Goal: Information Seeking & Learning: Learn about a topic

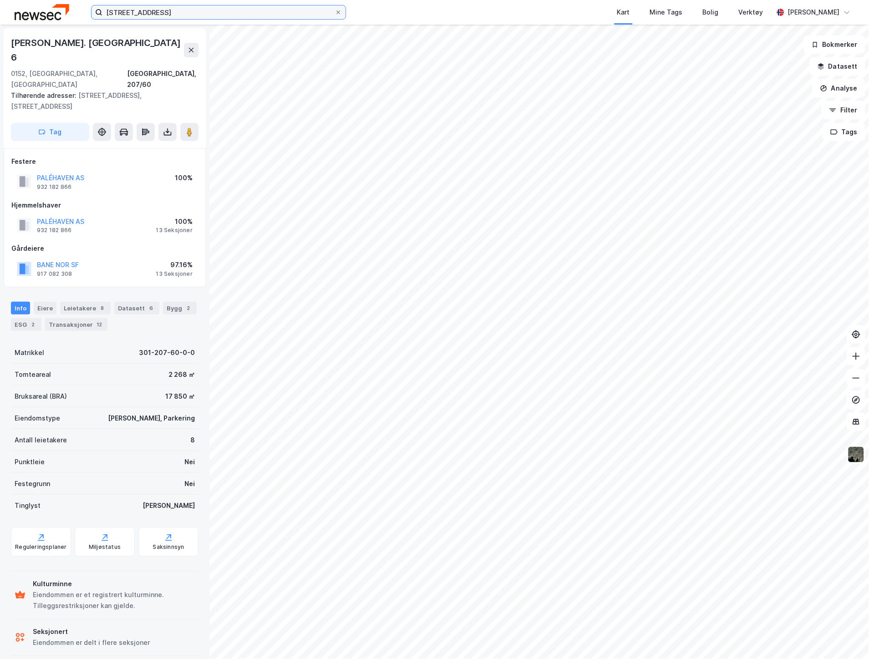
drag, startPoint x: 170, startPoint y: 13, endPoint x: 23, endPoint y: 10, distance: 146.6
click at [82, 13] on div "[STREET_ADDRESS] Kart Mine Tags Bolig Verktøy [PERSON_NAME]" at bounding box center [434, 12] width 869 height 25
paste input "Ullevålsalléen 37"
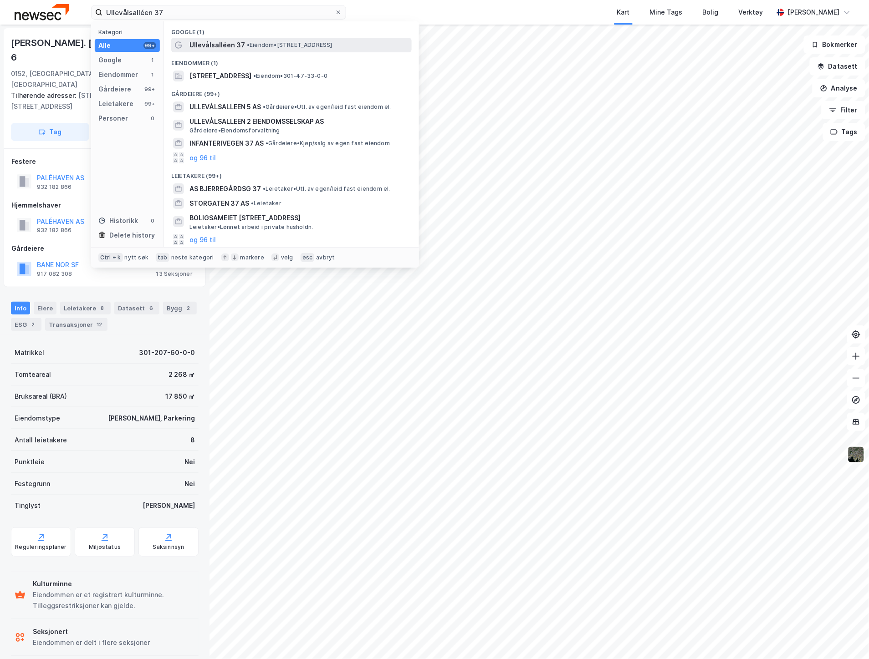
click at [216, 42] on span "Ullevålsalléen 37" at bounding box center [217, 45] width 56 height 11
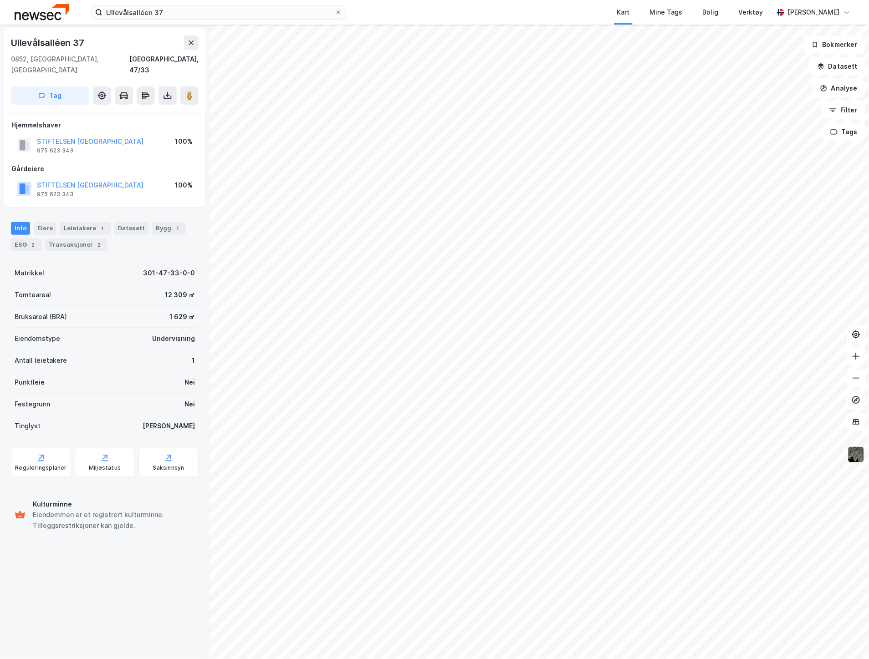
click at [861, 451] on img at bounding box center [855, 454] width 17 height 17
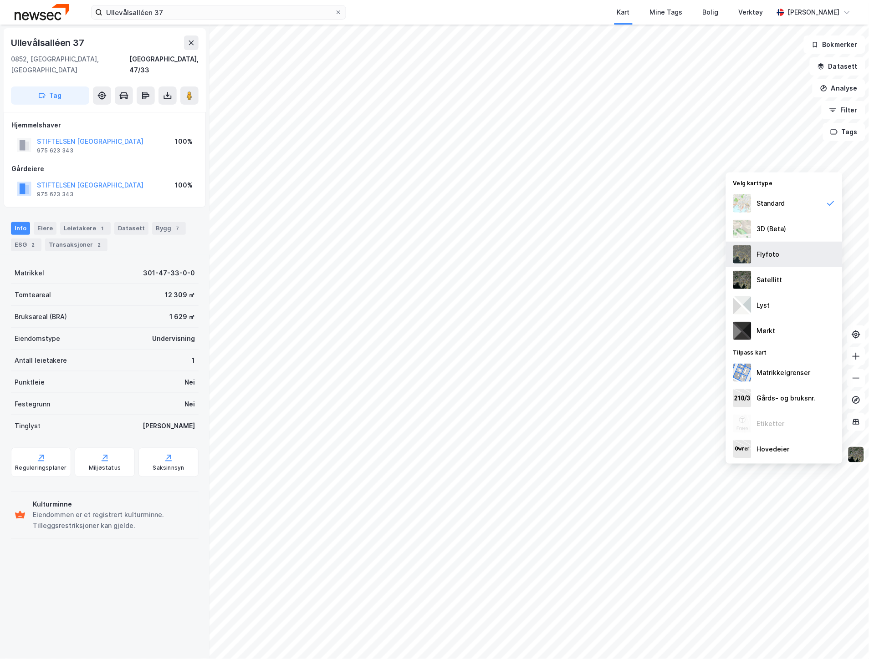
click at [775, 252] on div "Flyfoto" at bounding box center [768, 254] width 23 height 11
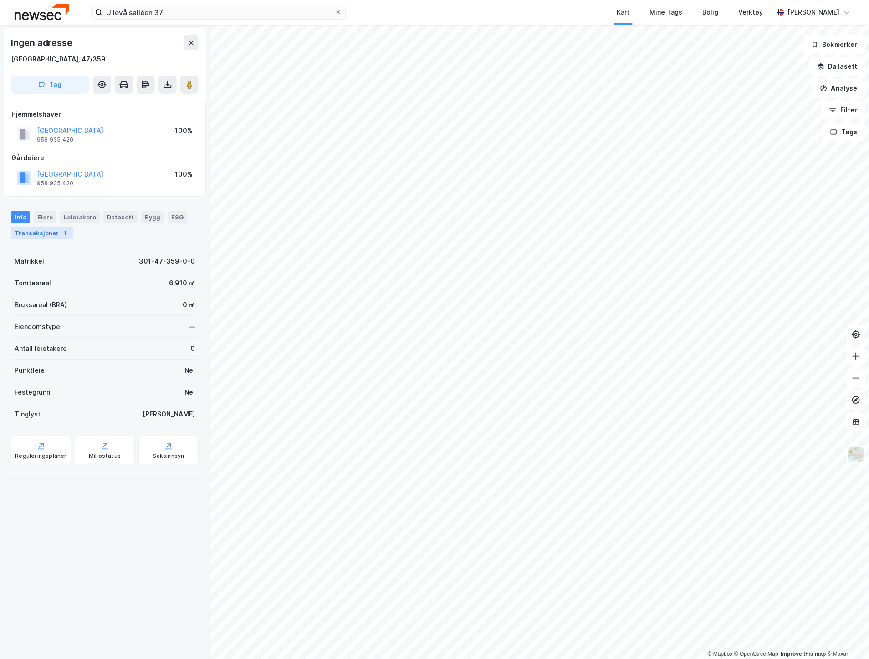
click at [33, 239] on div "Transaksjoner 1" at bounding box center [42, 233] width 62 height 13
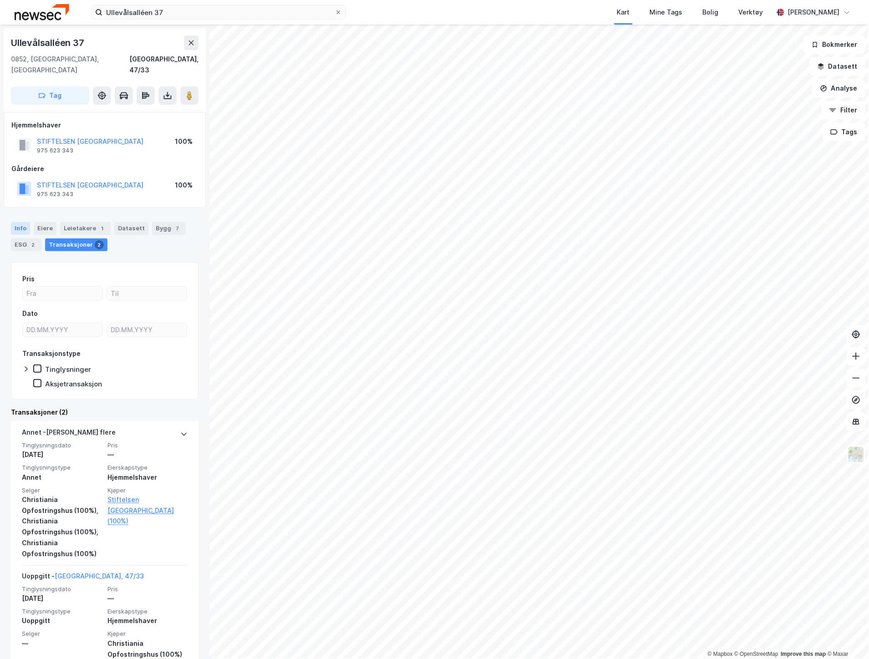
click at [17, 222] on div "Info" at bounding box center [20, 228] width 19 height 13
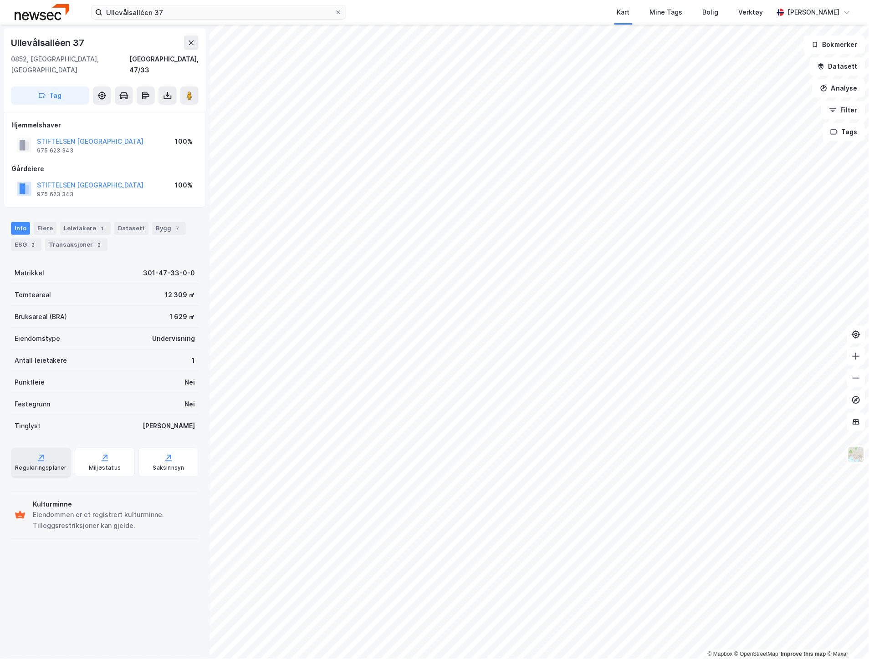
click at [28, 448] on div "Reguleringsplaner" at bounding box center [41, 462] width 60 height 29
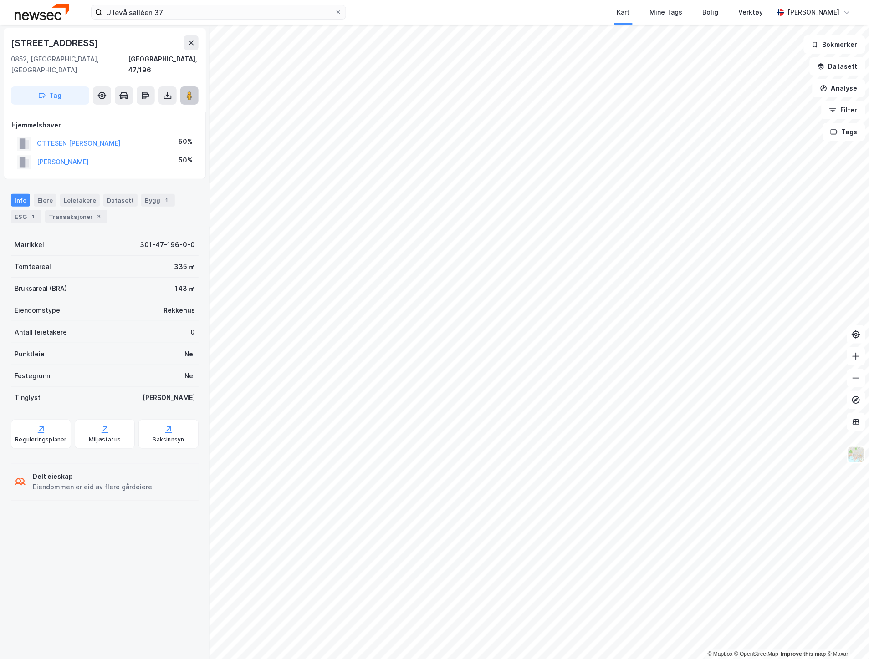
click at [192, 91] on icon at bounding box center [189, 95] width 9 height 9
click at [66, 198] on div "Info [PERSON_NAME] Datasett Bygg 1 ESG 1 Transaksjoner 3" at bounding box center [105, 208] width 188 height 29
click at [64, 210] on div "Transaksjoner 3" at bounding box center [76, 216] width 62 height 13
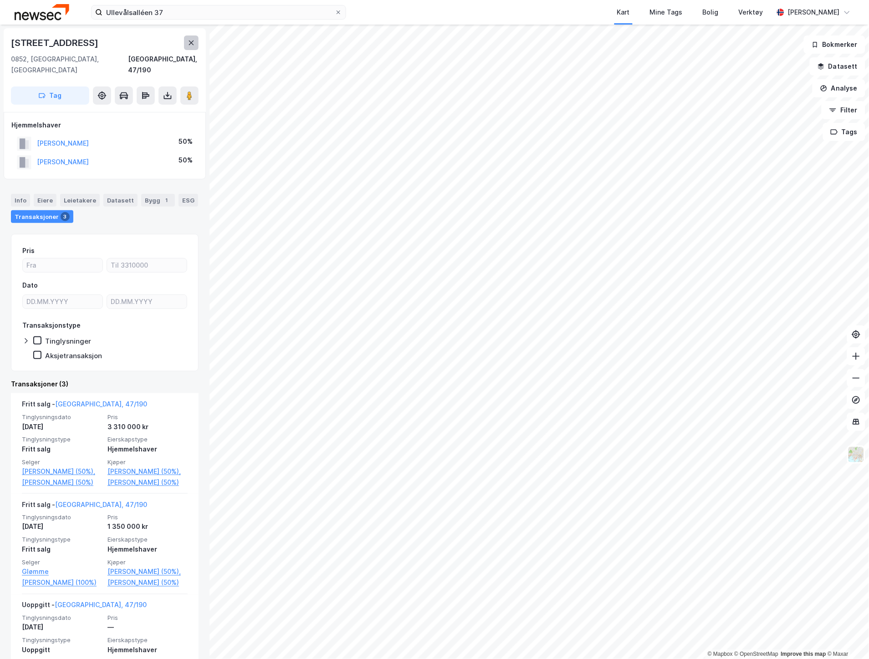
click at [188, 46] on icon at bounding box center [191, 42] width 7 height 7
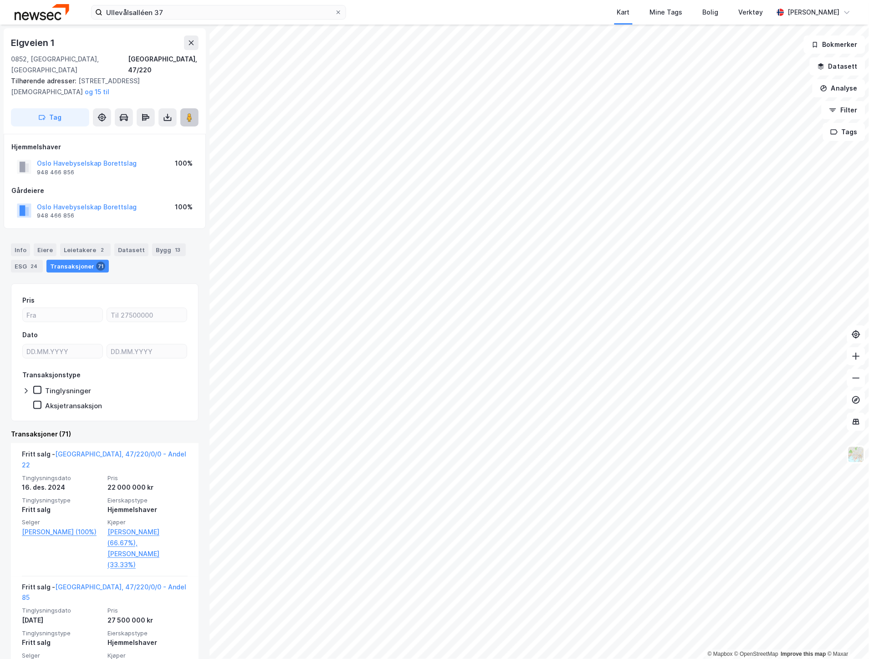
click at [183, 108] on button at bounding box center [189, 117] width 18 height 18
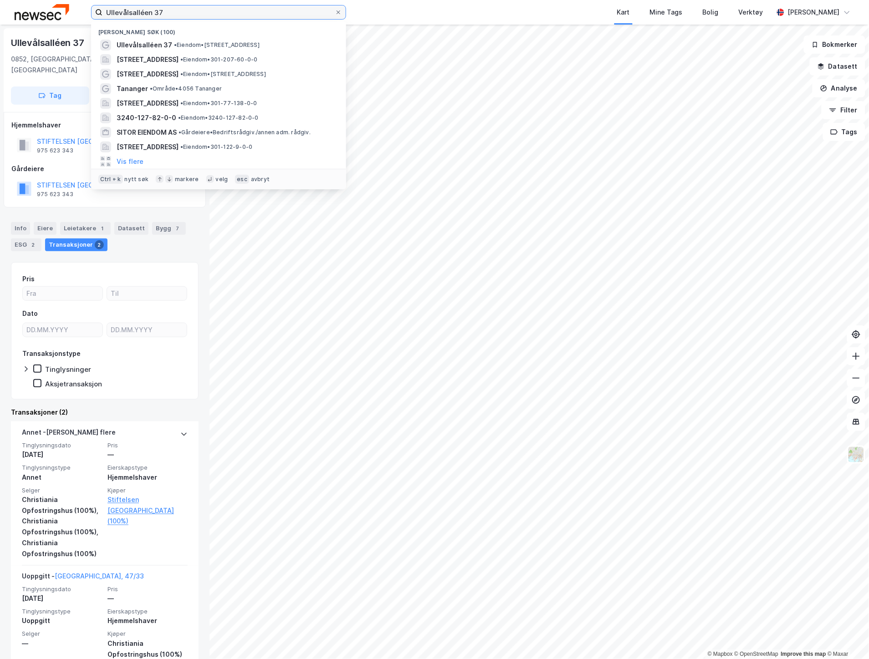
drag, startPoint x: 169, startPoint y: 8, endPoint x: 52, endPoint y: 13, distance: 117.1
click at [52, 13] on div "Ullevålsalléen 37 Nylige søk (100) Ullevålsalléen 37 • Eiendom • [STREET_ADDRES…" at bounding box center [434, 12] width 869 height 25
type input "s"
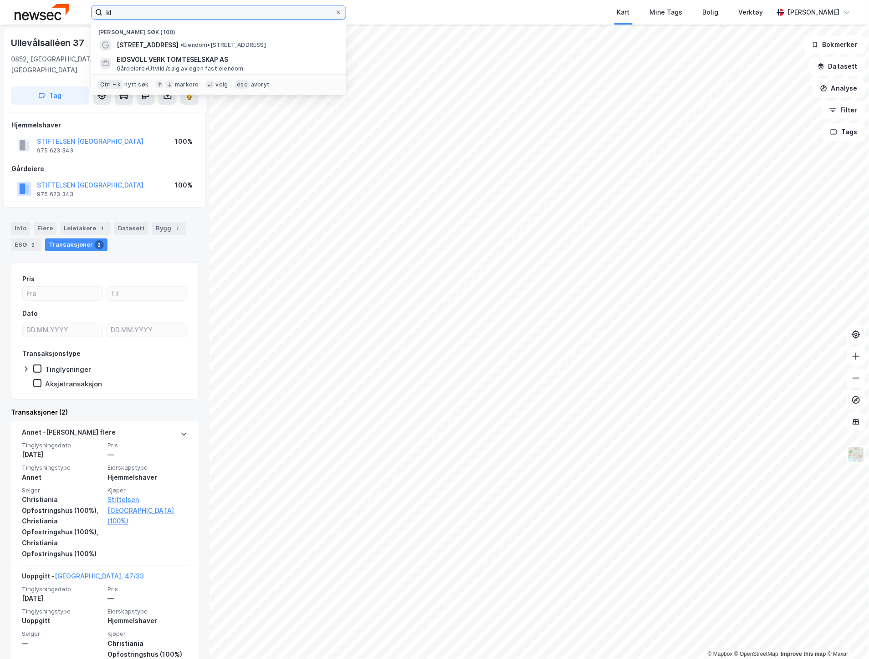
type input "kl"
